Goal: Find specific page/section: Find specific page/section

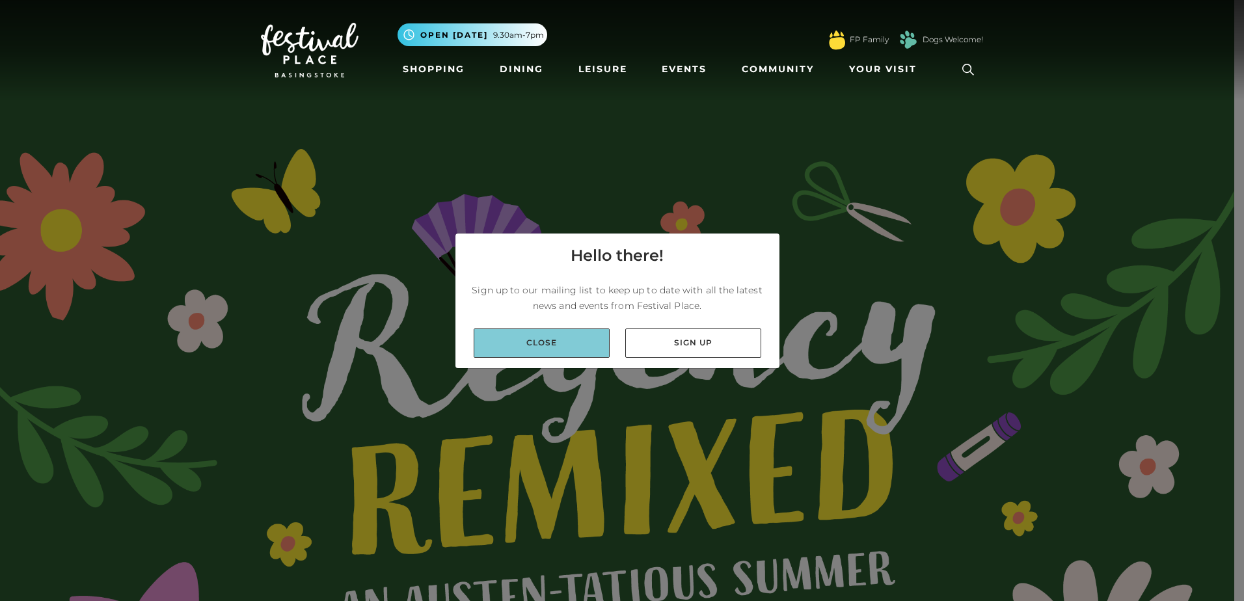
click at [545, 346] on link "Close" at bounding box center [542, 343] width 136 height 29
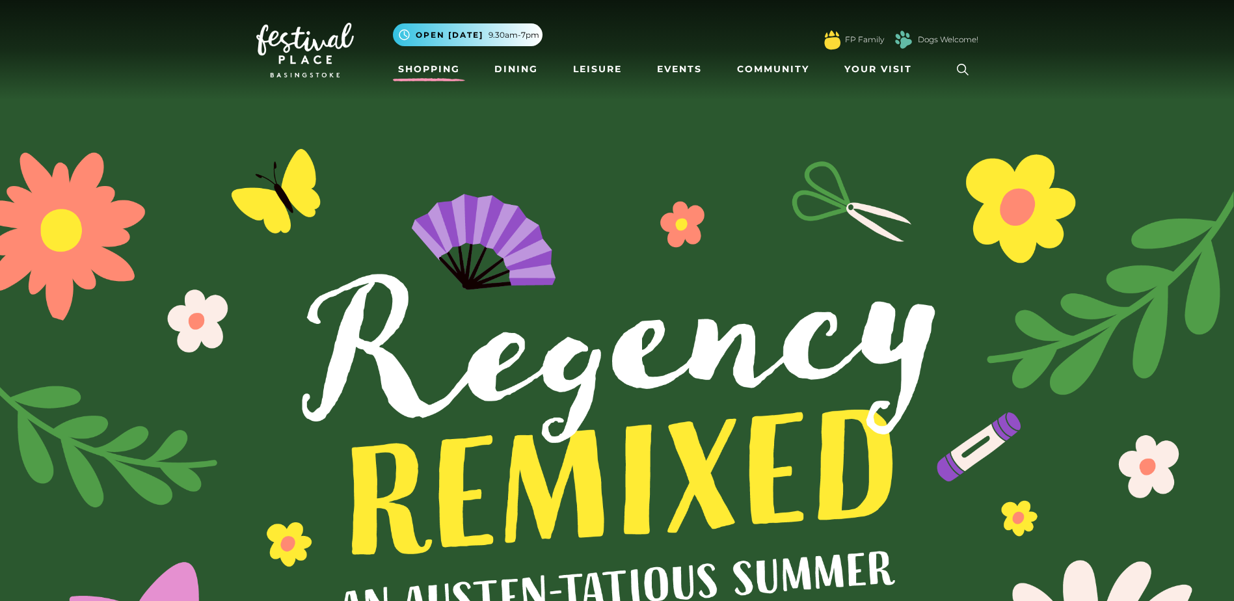
click at [418, 74] on link "Shopping" at bounding box center [429, 69] width 72 height 24
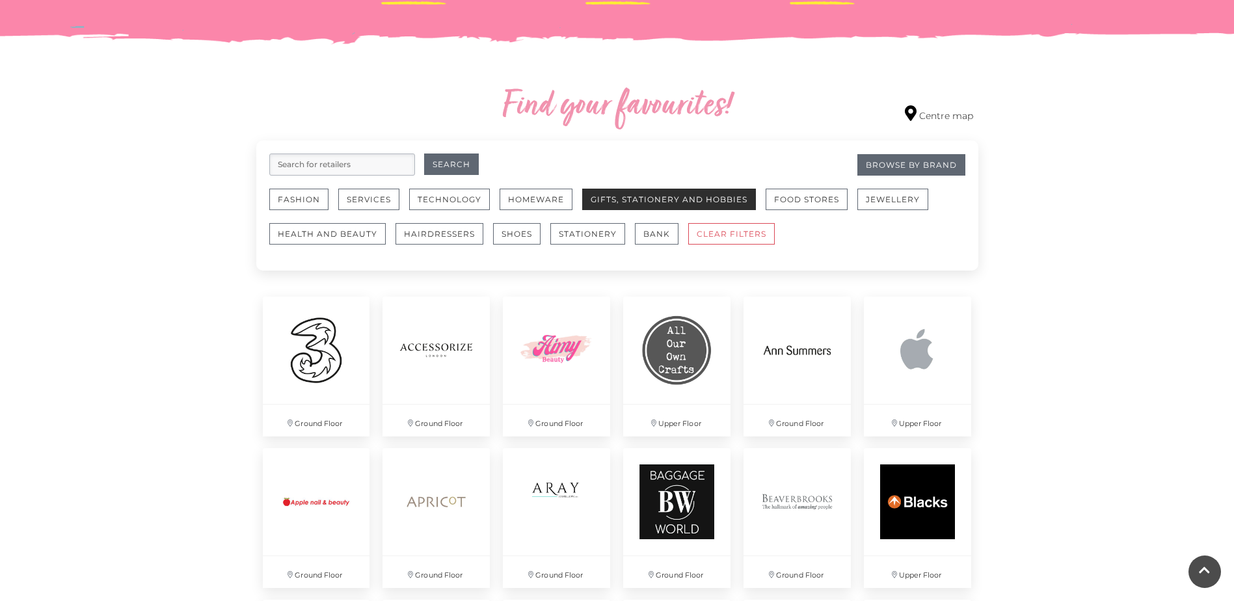
scroll to position [716, 0]
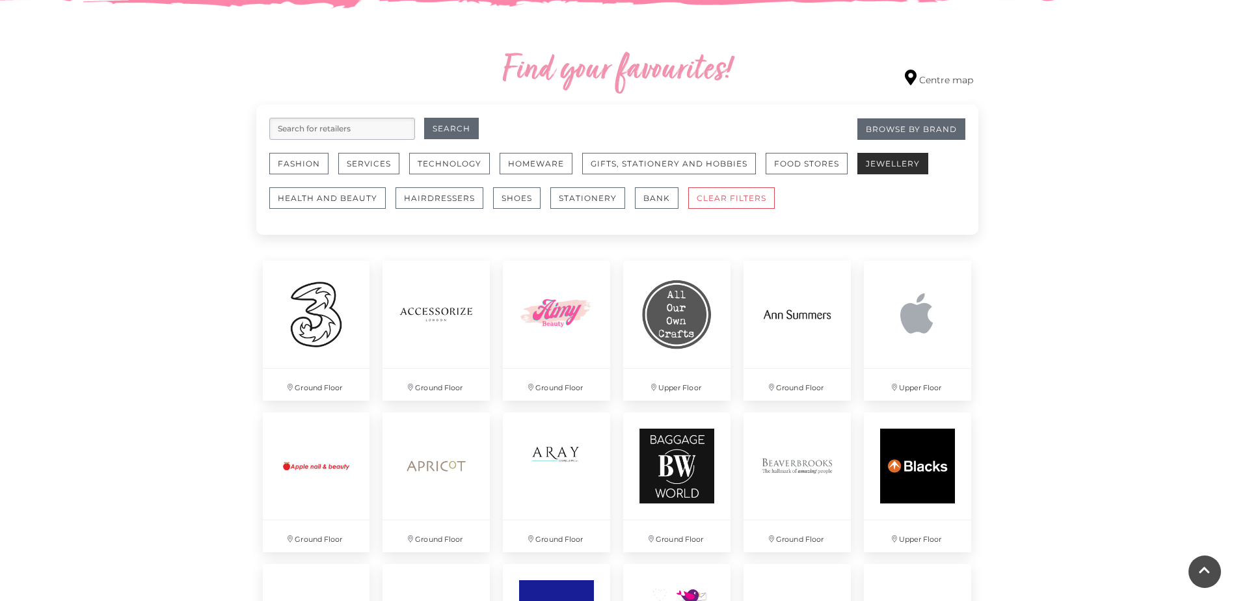
click at [869, 167] on button "Jewellery" at bounding box center [892, 163] width 71 height 21
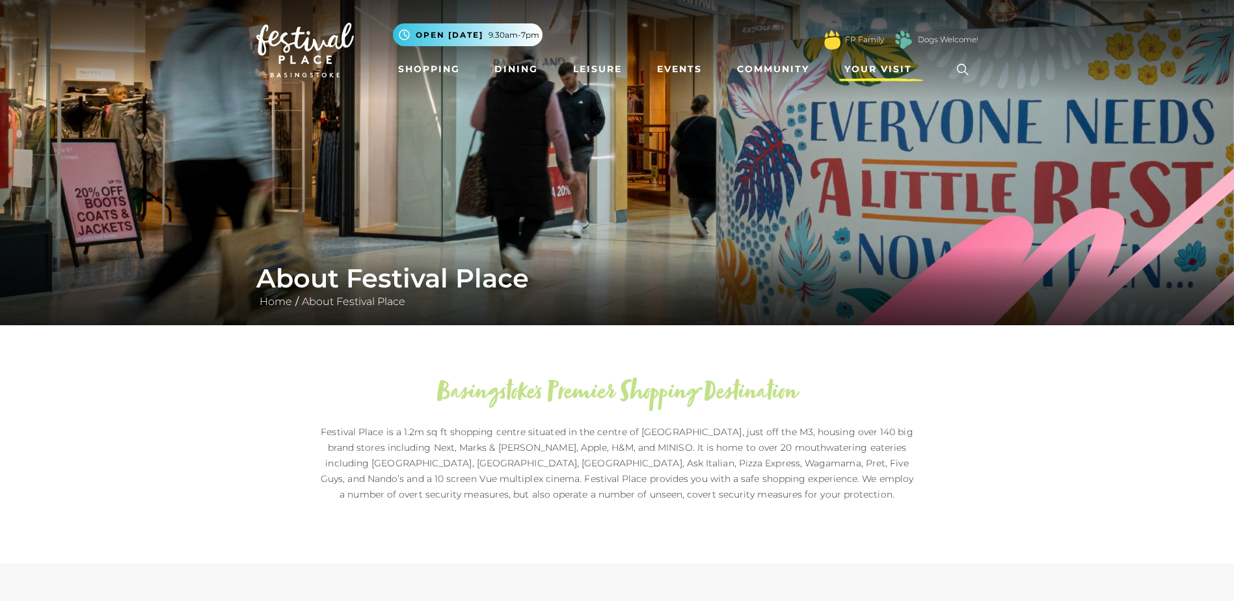
click at [884, 66] on span "Your Visit" at bounding box center [878, 69] width 68 height 14
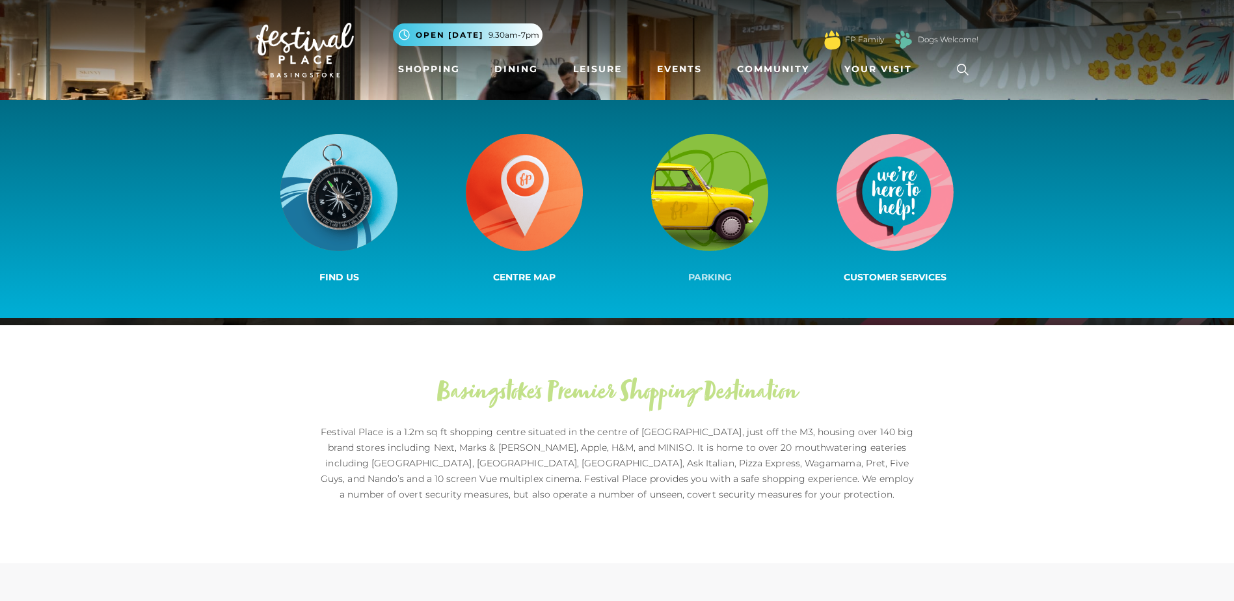
click at [740, 193] on img at bounding box center [709, 192] width 117 height 117
